Goal: Task Accomplishment & Management: Manage account settings

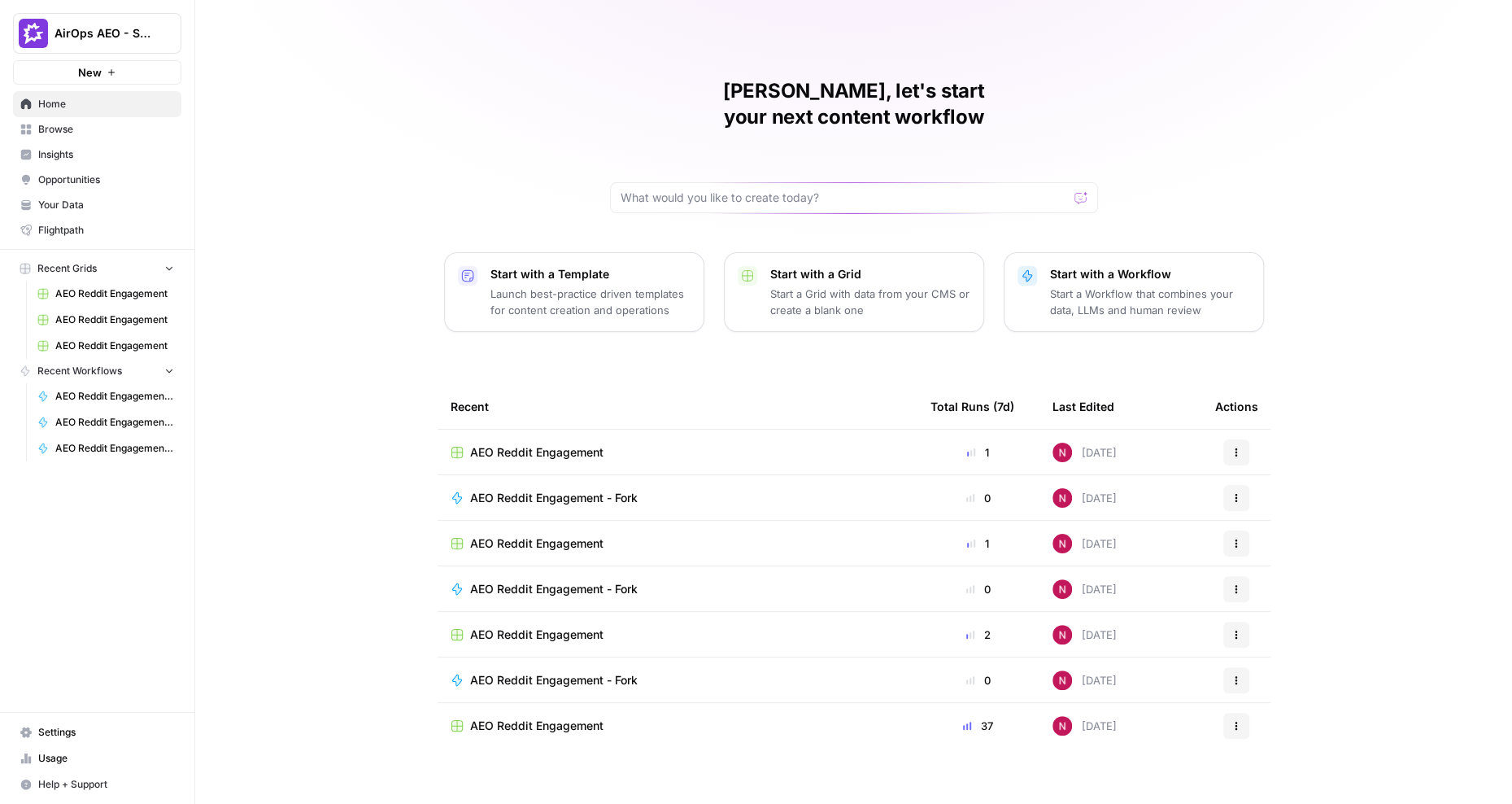
click at [130, 35] on span "AirOps AEO - Single Brand (Gong)" at bounding box center [104, 33] width 98 height 16
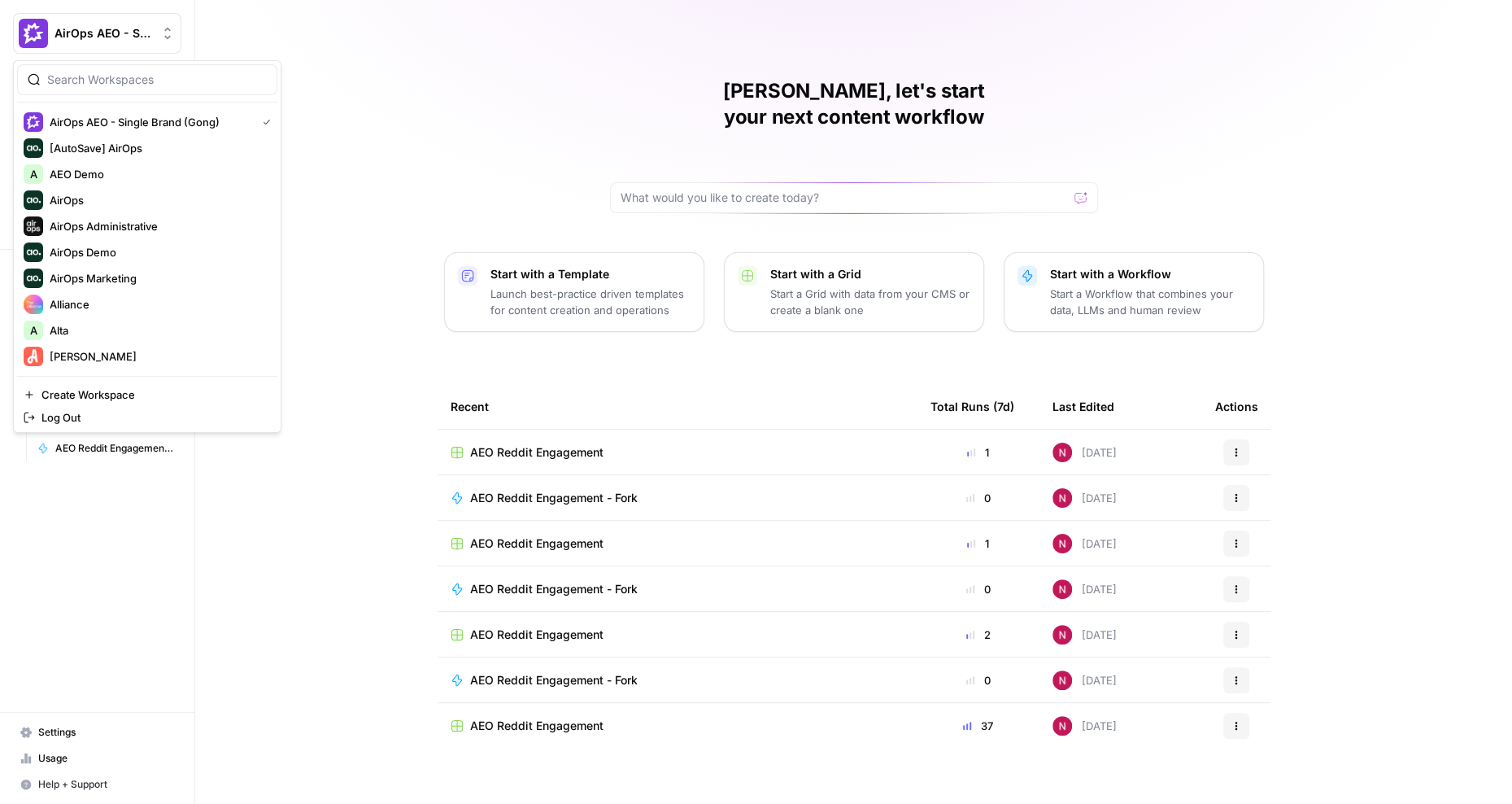
click at [375, 227] on div "Nick, let's start your next content workflow Start with a Template Launch best-…" at bounding box center [854, 402] width 1317 height 804
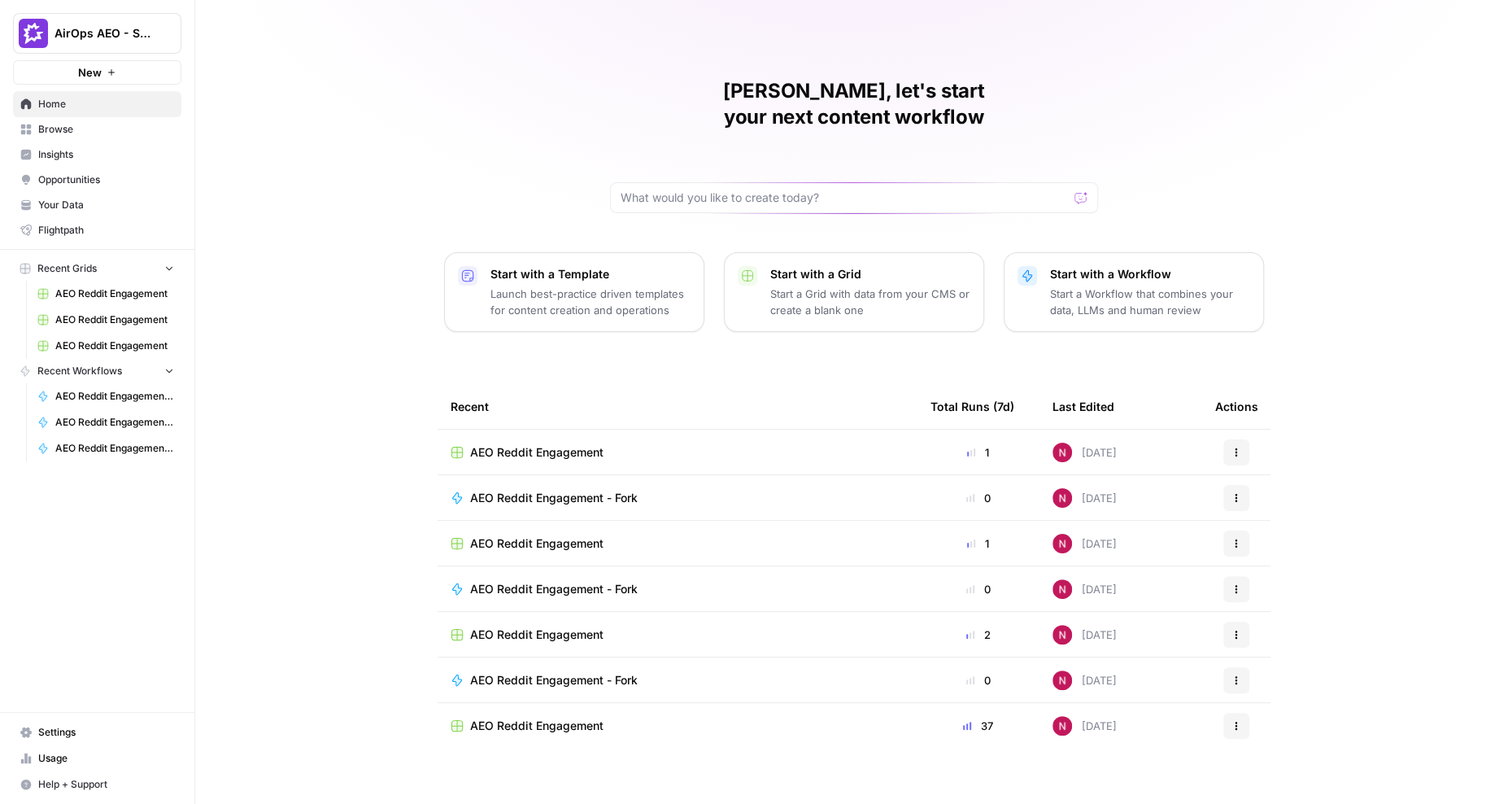
click at [117, 33] on span "AirOps AEO - Single Brand (Gong)" at bounding box center [104, 33] width 98 height 16
type input "salad"
click at [101, 159] on span "Create Workspace" at bounding box center [152, 160] width 223 height 16
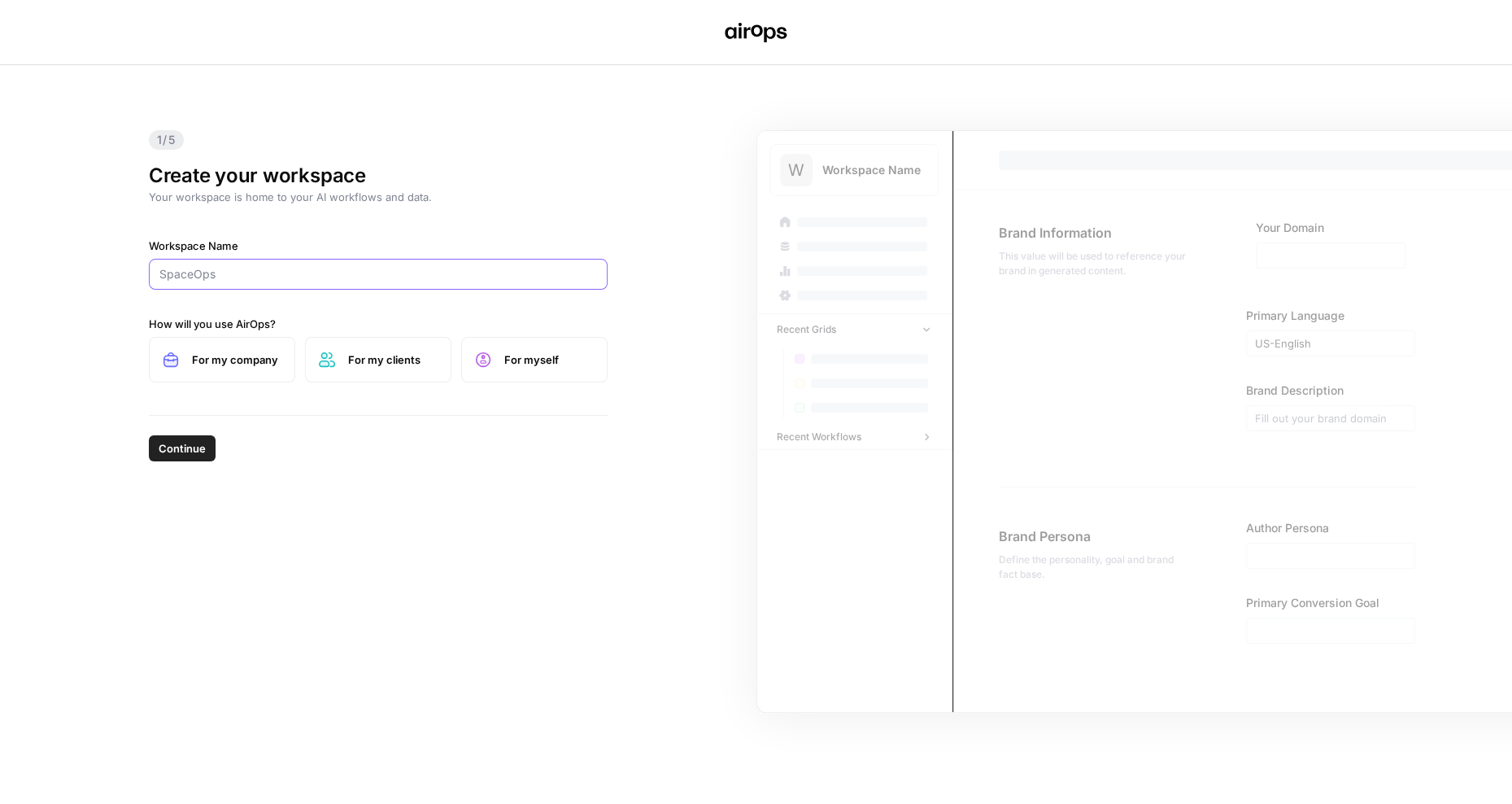
click at [280, 269] on input "Workspace Name" at bounding box center [378, 274] width 438 height 16
type input "Salad"
click at [523, 354] on span "For myself" at bounding box center [549, 359] width 89 height 16
click at [410, 372] on label "For my clients" at bounding box center [378, 359] width 146 height 45
click at [204, 368] on label "For my company" at bounding box center [222, 359] width 146 height 45
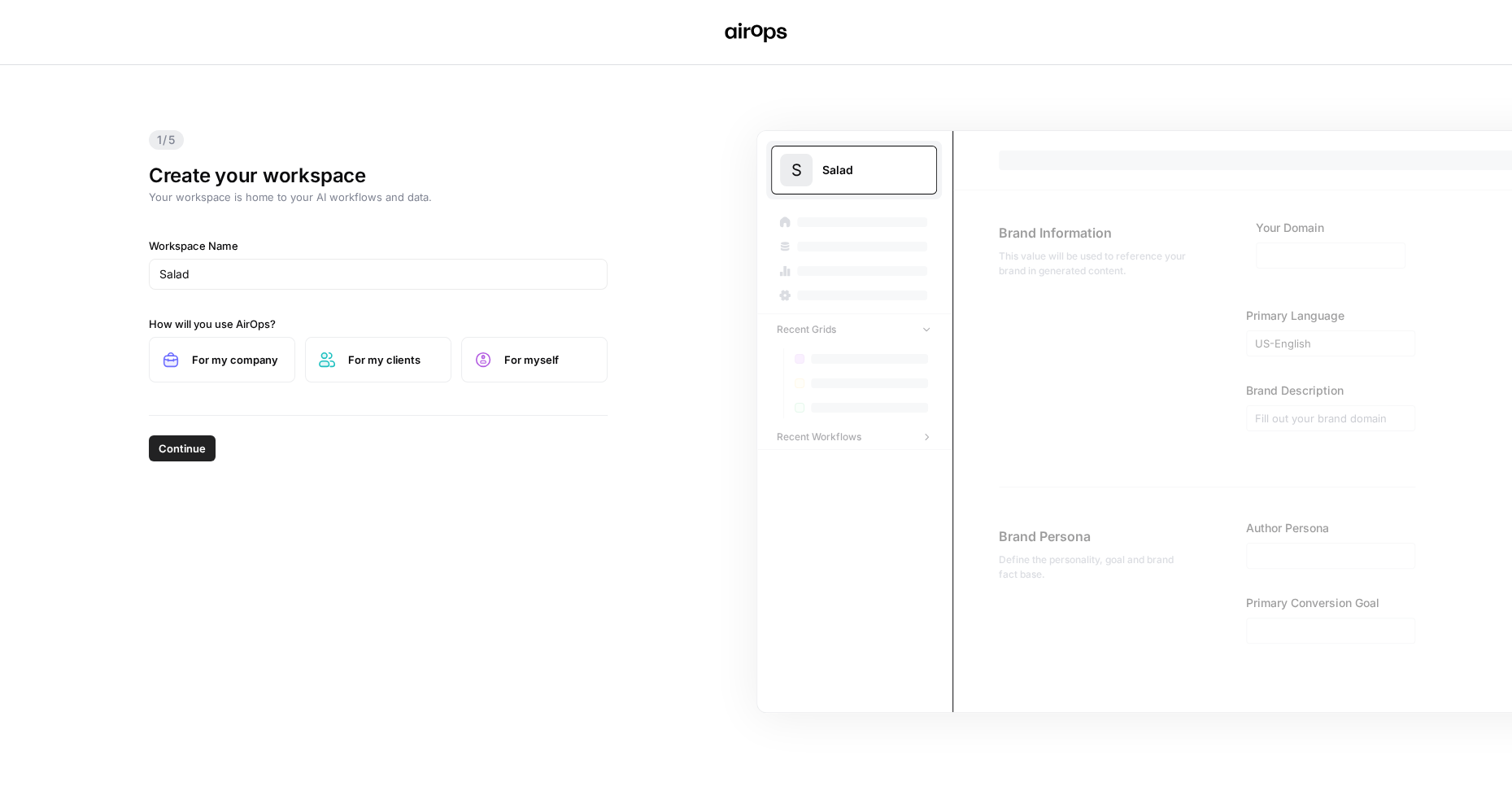
click at [181, 441] on span "Continue" at bounding box center [182, 448] width 47 height 16
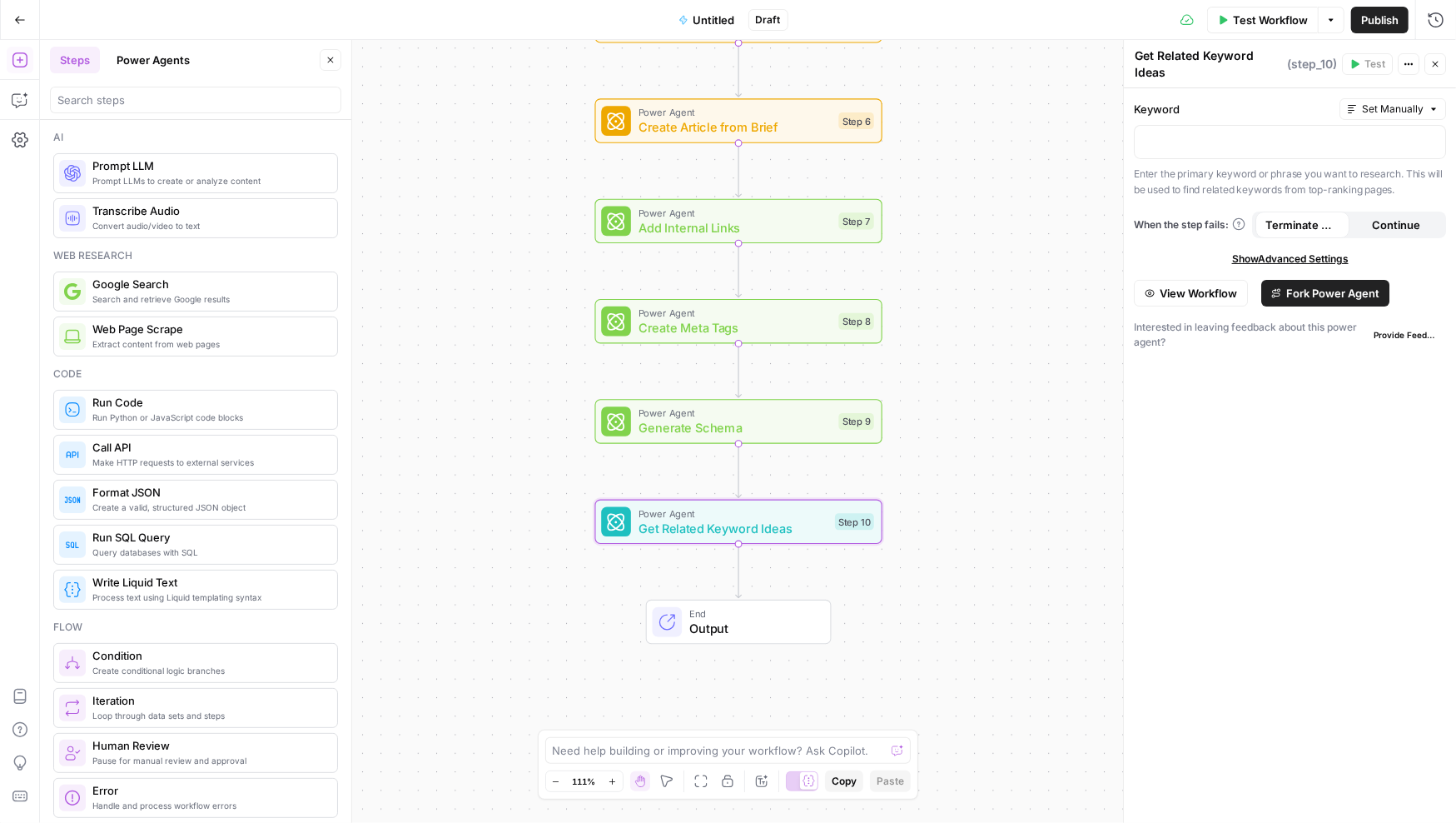
scroll to position [1743, 0]
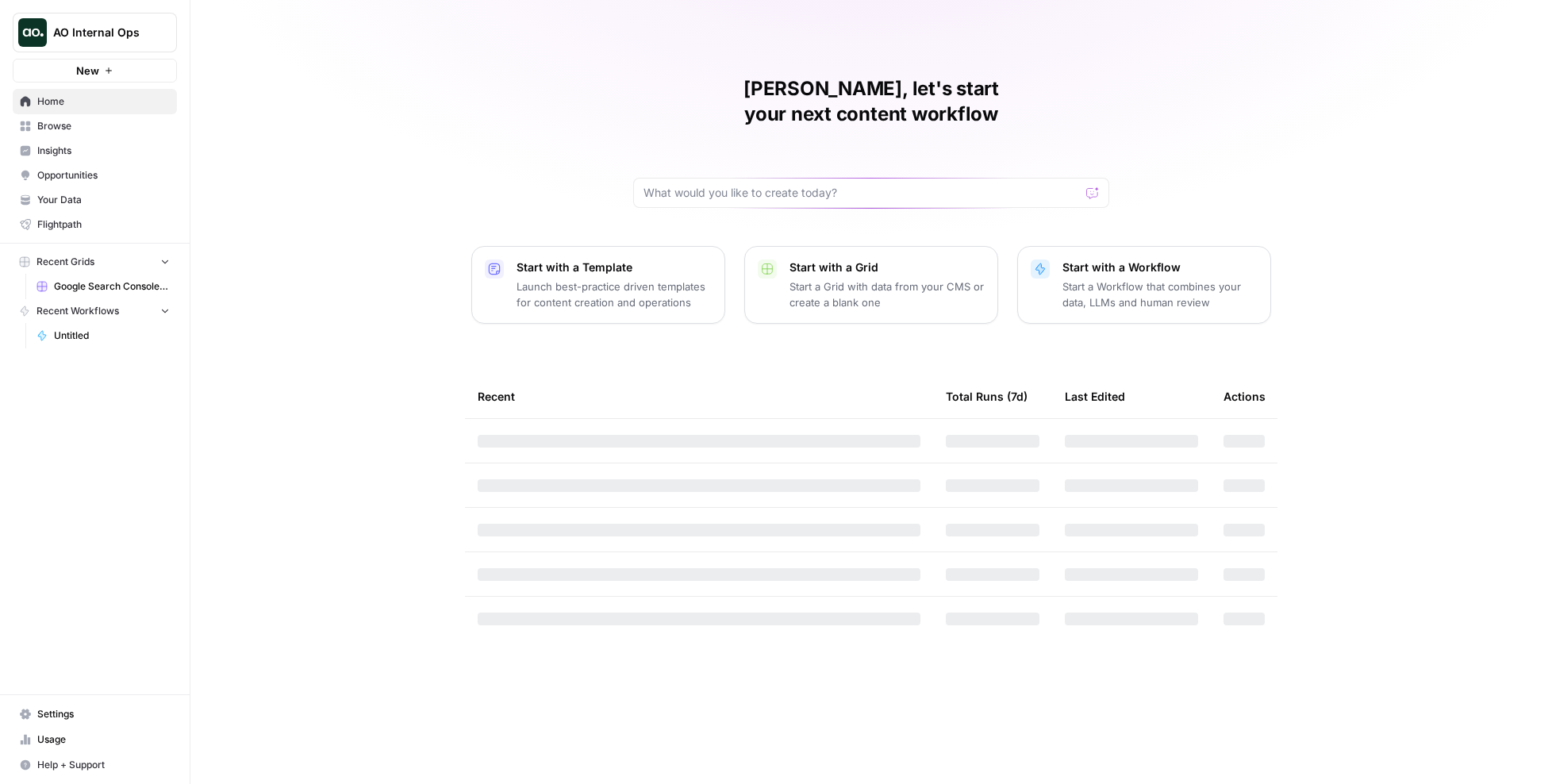
click at [112, 31] on span "AO Internal Ops" at bounding box center [101, 32] width 96 height 16
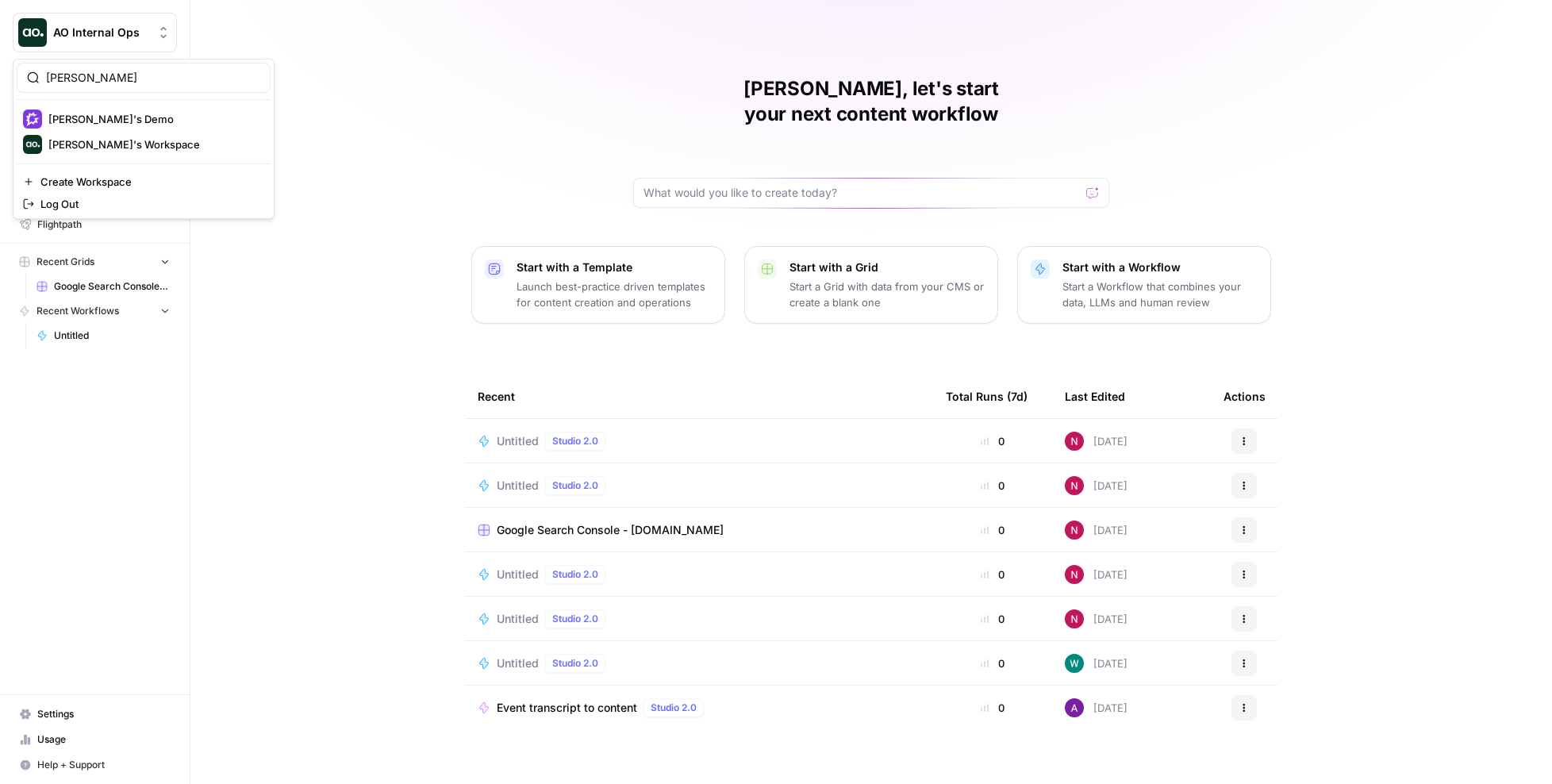
click at [117, 85] on div "nick" at bounding box center [143, 77] width 254 height 30
paste input "https://prenuvo.com/"
drag, startPoint x: 105, startPoint y: 76, endPoint x: 30, endPoint y: 75, distance: 75.0
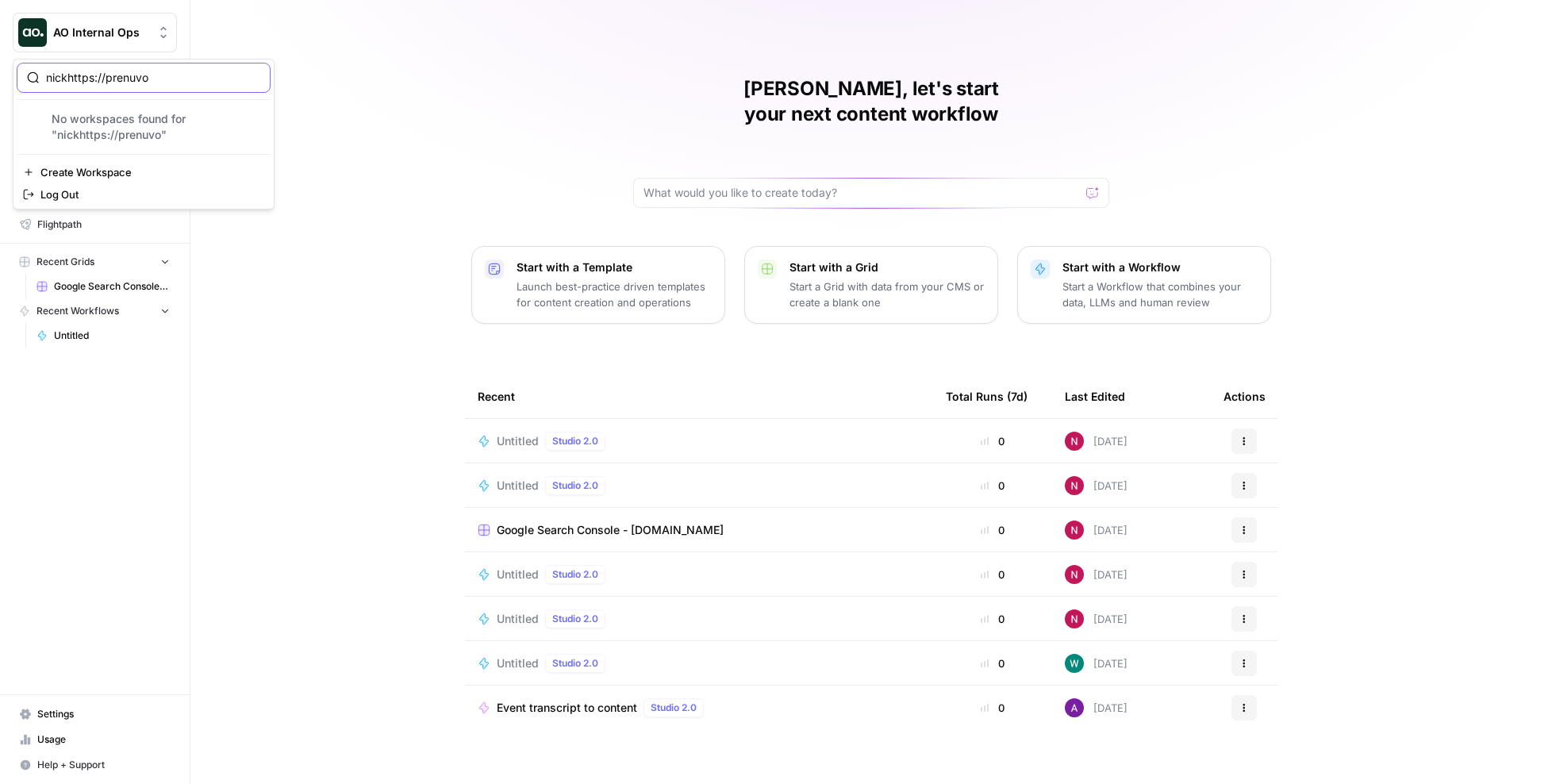
click at [32, 75] on div "nickhttps://prenuvo" at bounding box center [143, 77] width 254 height 30
type input "prenuvo"
click at [117, 173] on span "Create Workspace" at bounding box center [149, 172] width 218 height 16
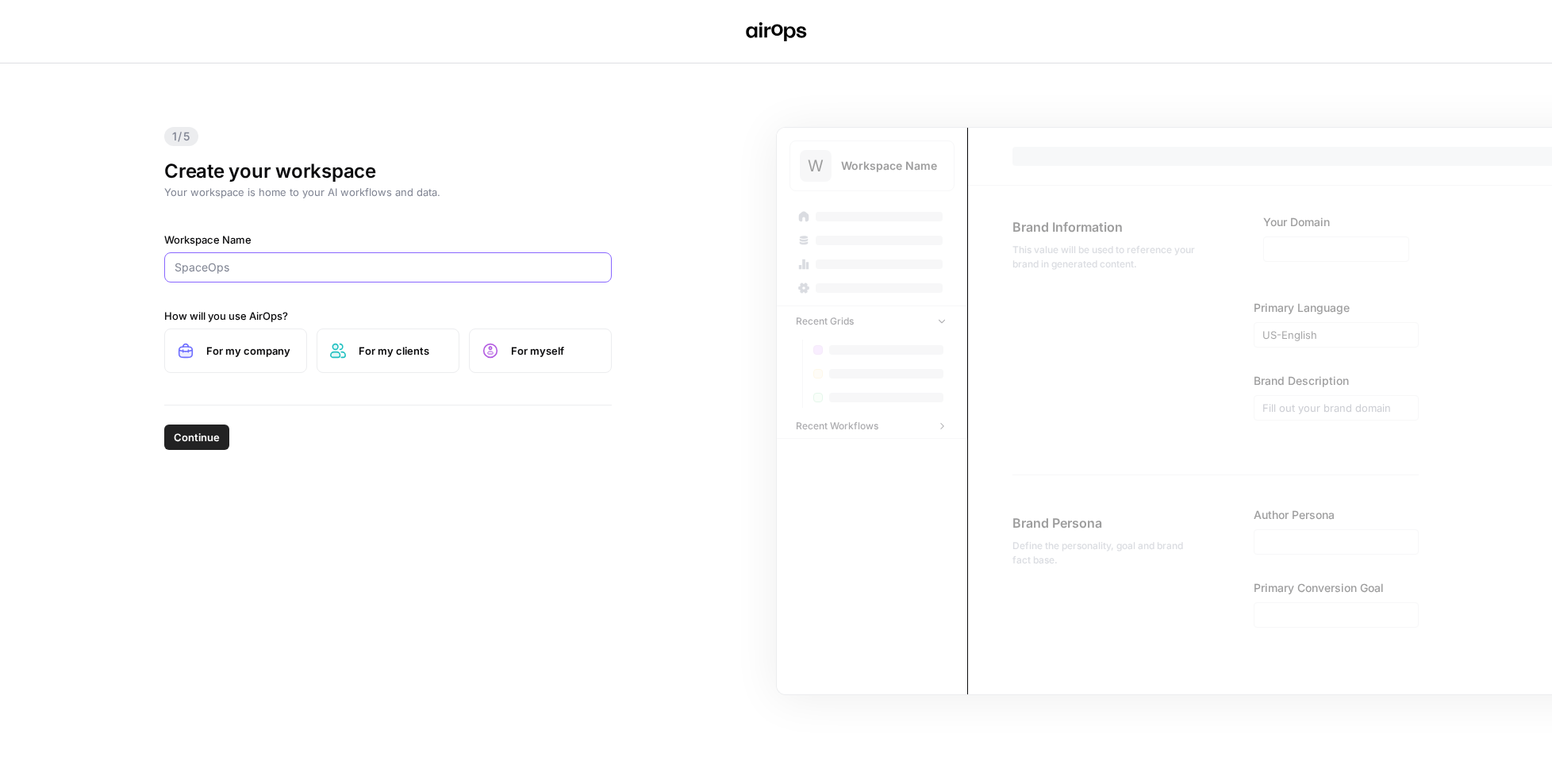
click at [419, 266] on input "Workspace Name" at bounding box center [388, 267] width 427 height 16
paste input "[DOMAIN_NAME]"
click at [181, 269] on input "[DOMAIN_NAME]" at bounding box center [388, 267] width 427 height 16
click at [256, 266] on input "[DOMAIN_NAME]" at bounding box center [388, 267] width 427 height 16
type input "Prenuvo"
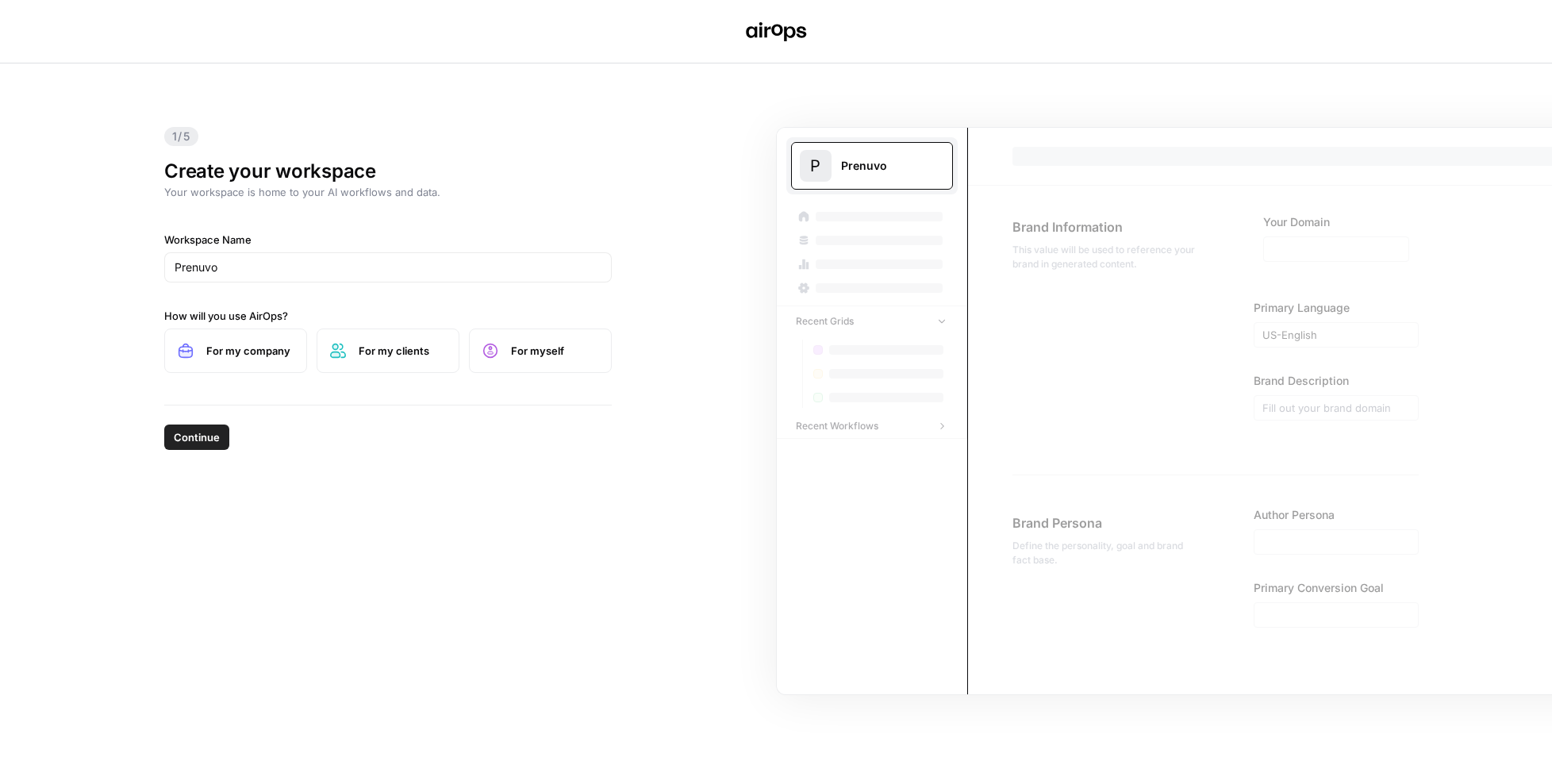
click at [244, 363] on label "For my company" at bounding box center [236, 351] width 143 height 44
click at [197, 431] on span "Continue" at bounding box center [197, 437] width 46 height 16
